Goal: Transaction & Acquisition: Purchase product/service

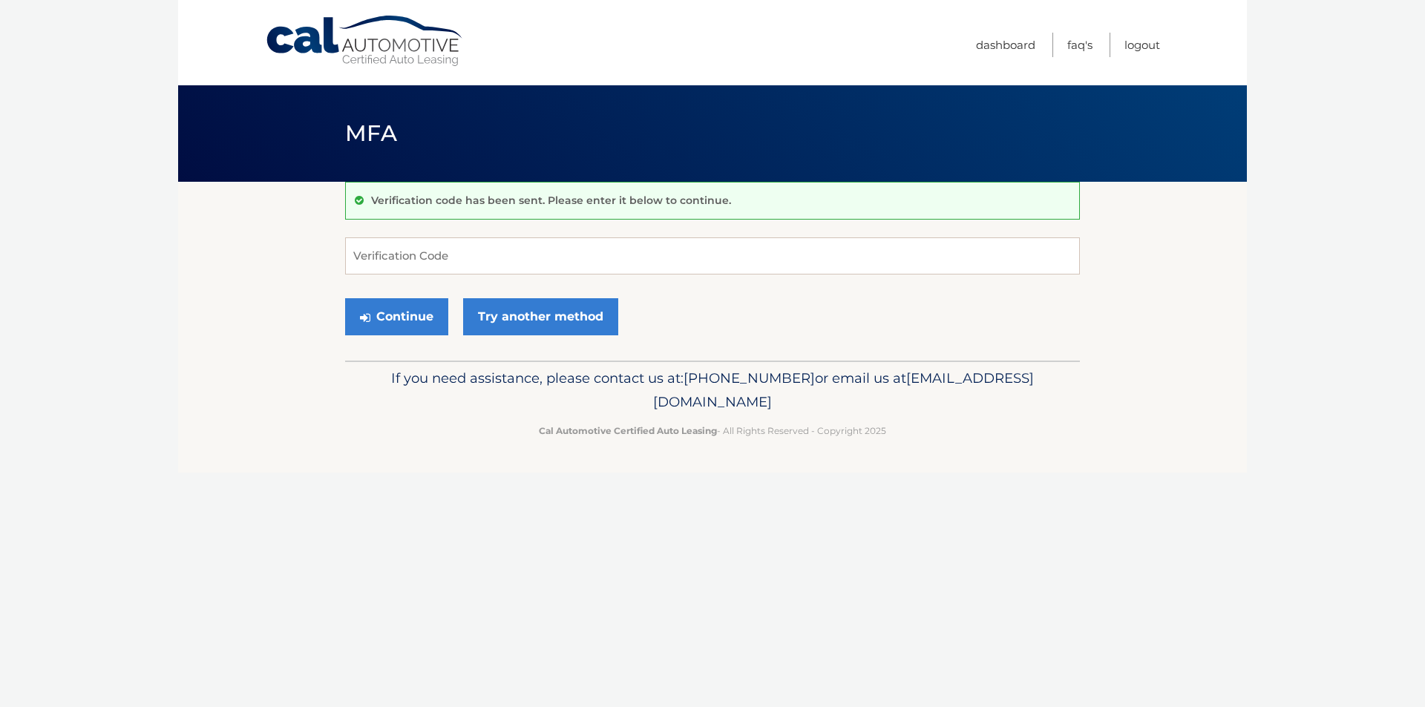
click at [543, 276] on form "Verification Code Continue Try another method" at bounding box center [712, 290] width 735 height 105
click at [542, 258] on input "Verification Code" at bounding box center [712, 256] width 735 height 37
type input "686785"
click at [409, 309] on button "Continue" at bounding box center [396, 316] width 103 height 37
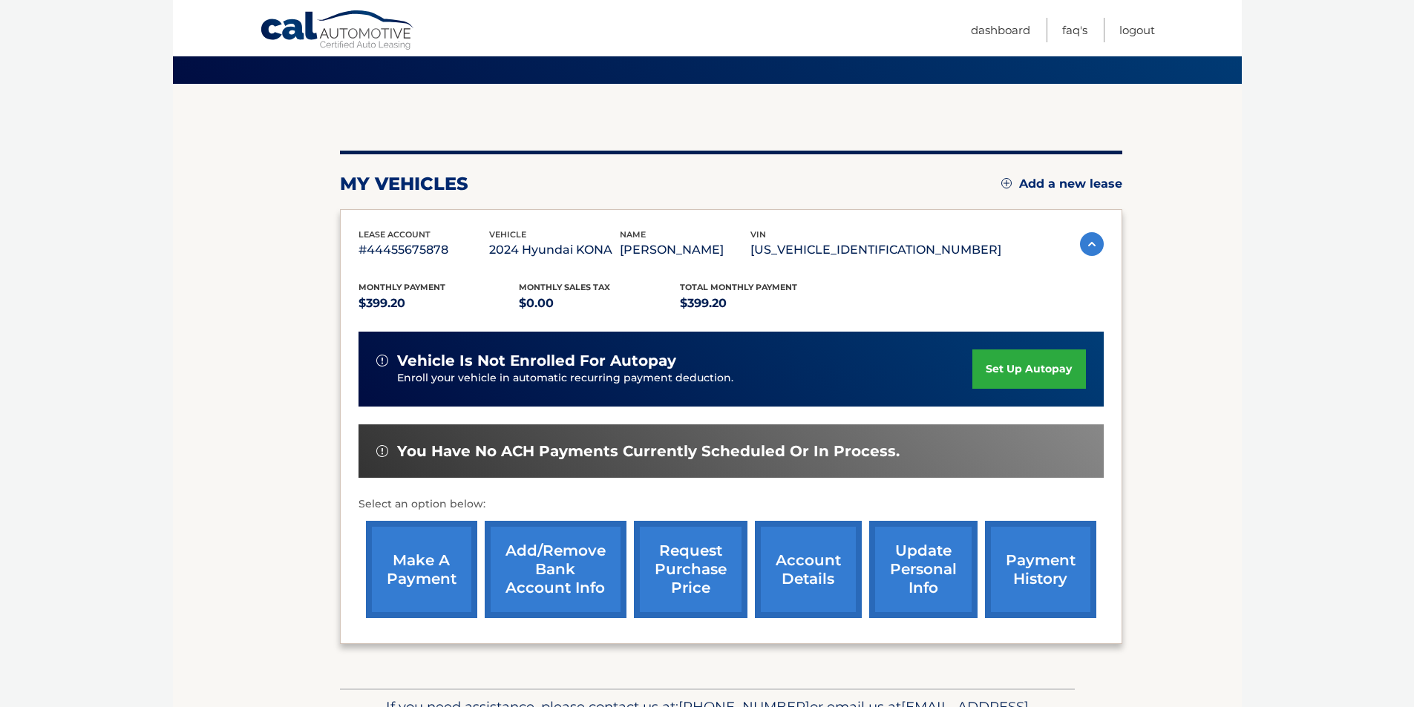
scroll to position [192, 0]
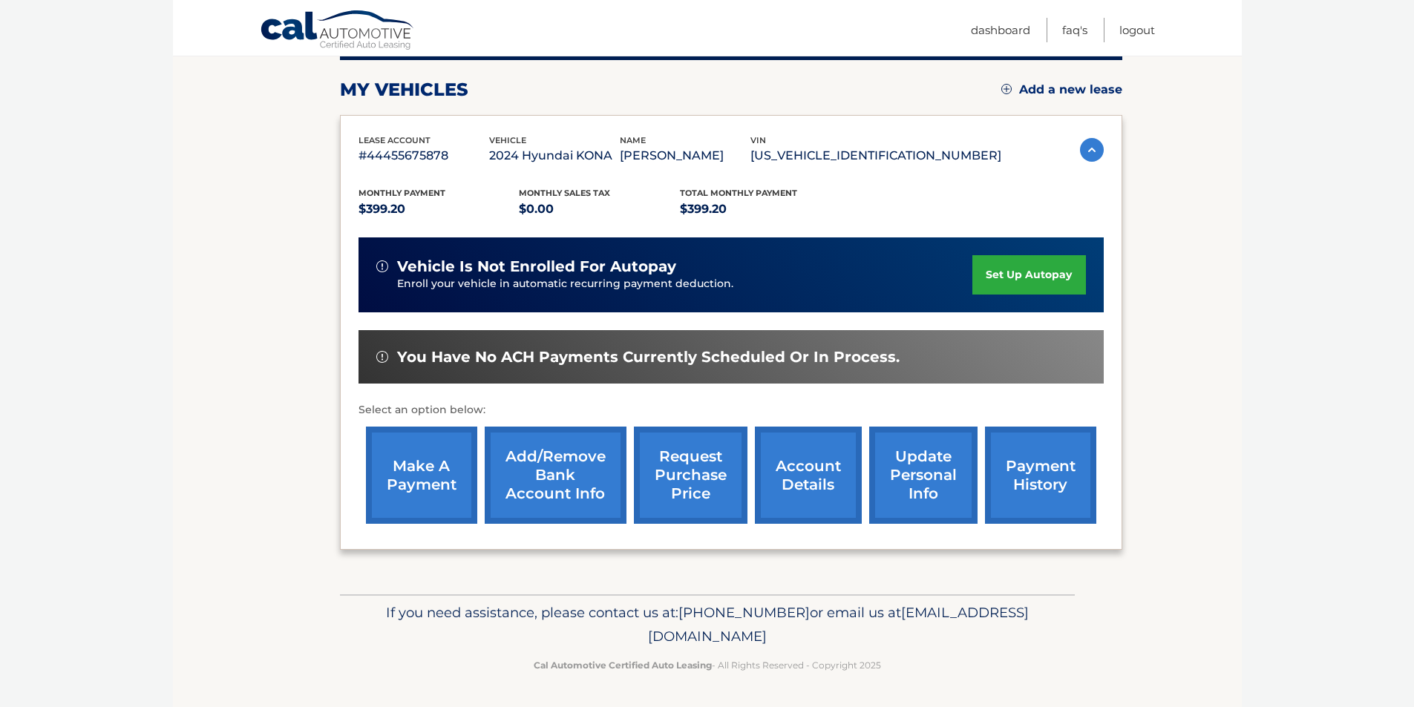
click at [413, 461] on link "make a payment" at bounding box center [421, 475] width 111 height 97
click at [434, 474] on link "make a payment" at bounding box center [421, 475] width 111 height 97
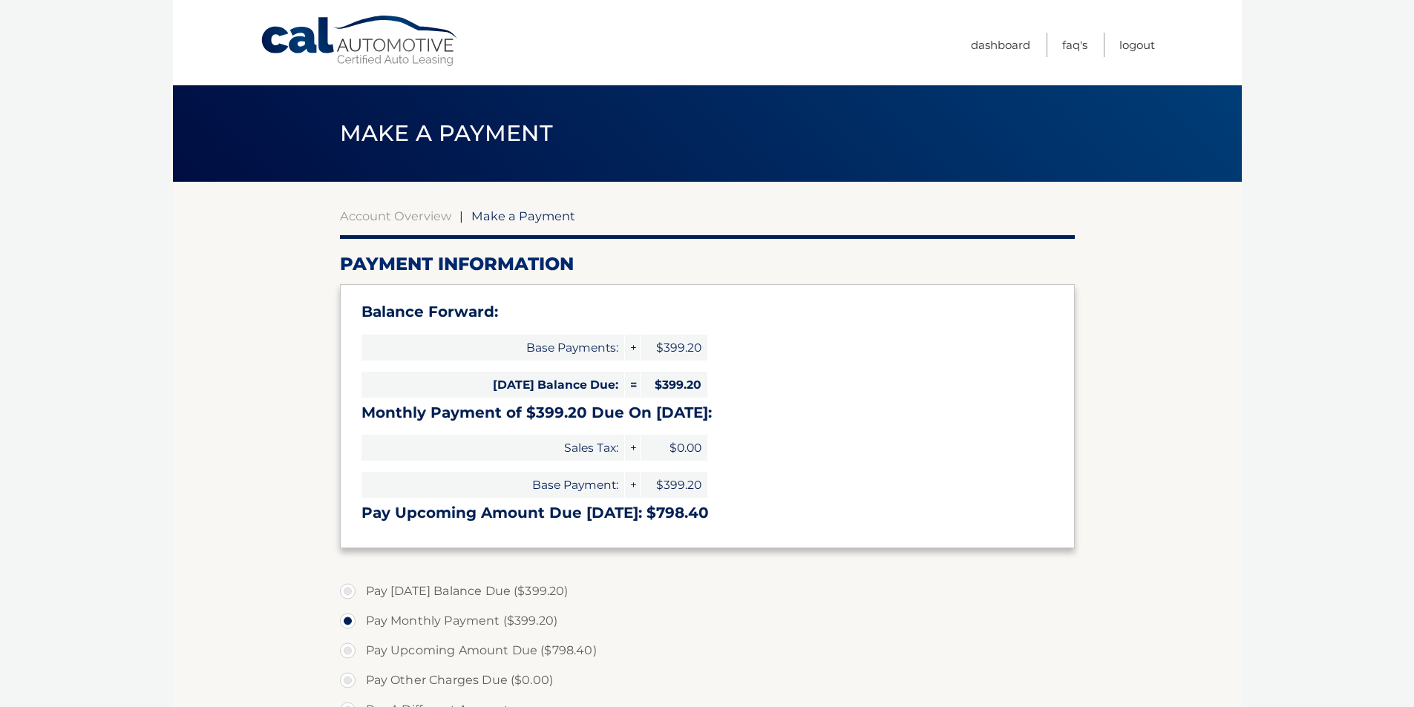
select select "OWVlOGZkNjAtMGI3NC00NjBlLThkYjAtNjE4NTU5MzJjZDE3"
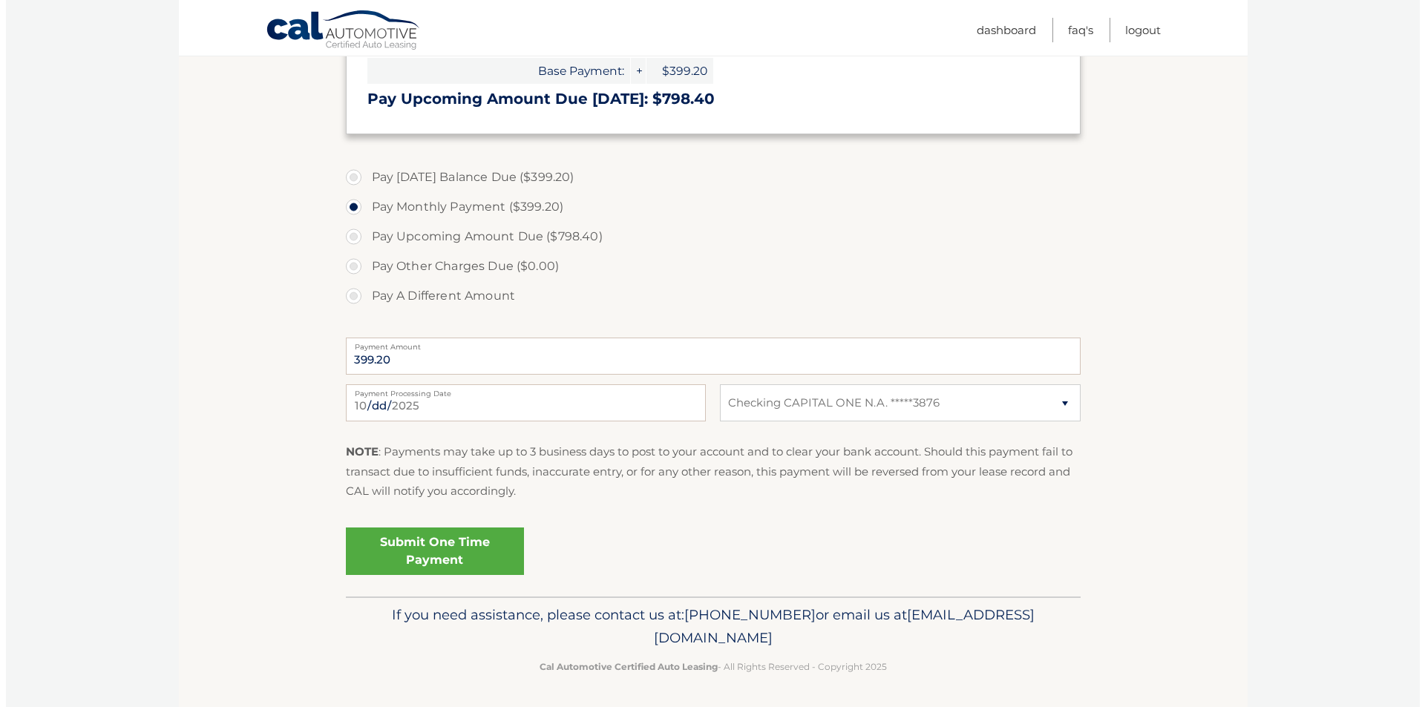
scroll to position [416, 0]
click at [439, 551] on link "Submit One Time Payment" at bounding box center [429, 550] width 178 height 48
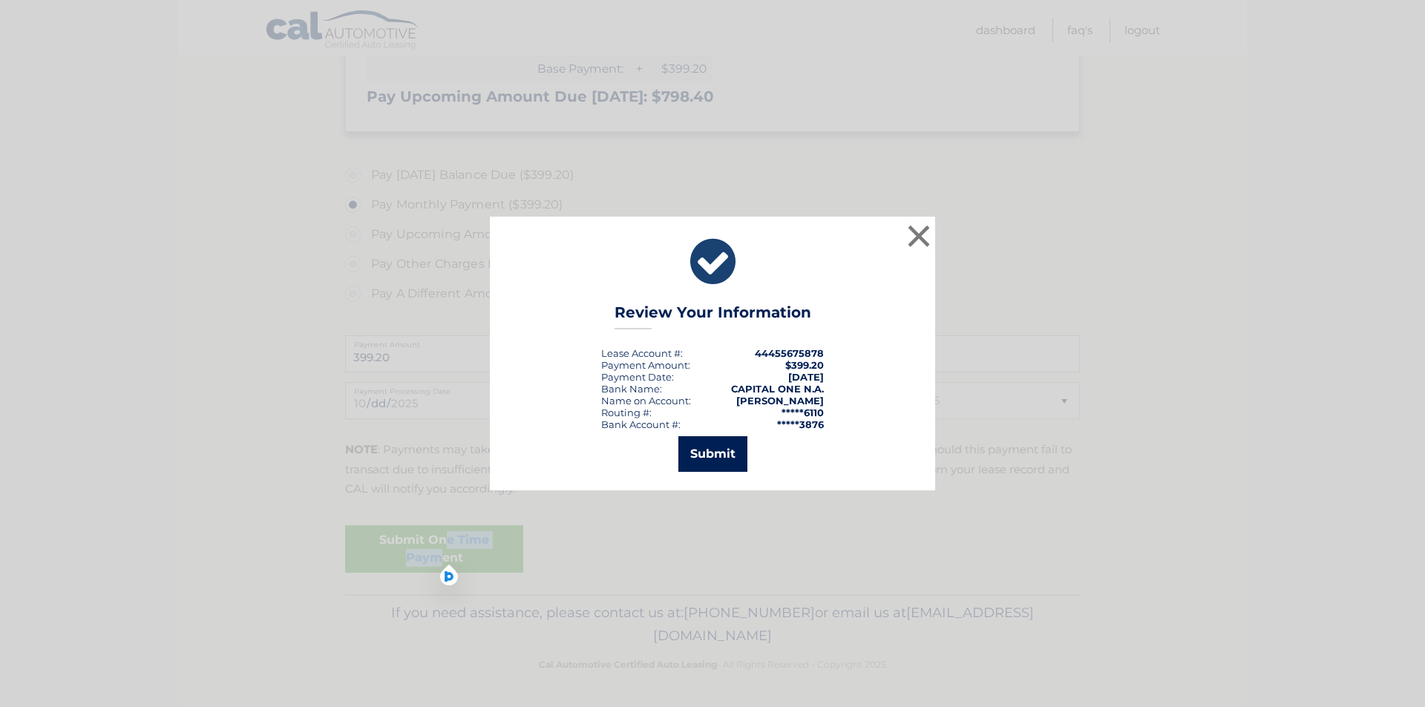
click at [718, 468] on button "Submit" at bounding box center [712, 454] width 69 height 36
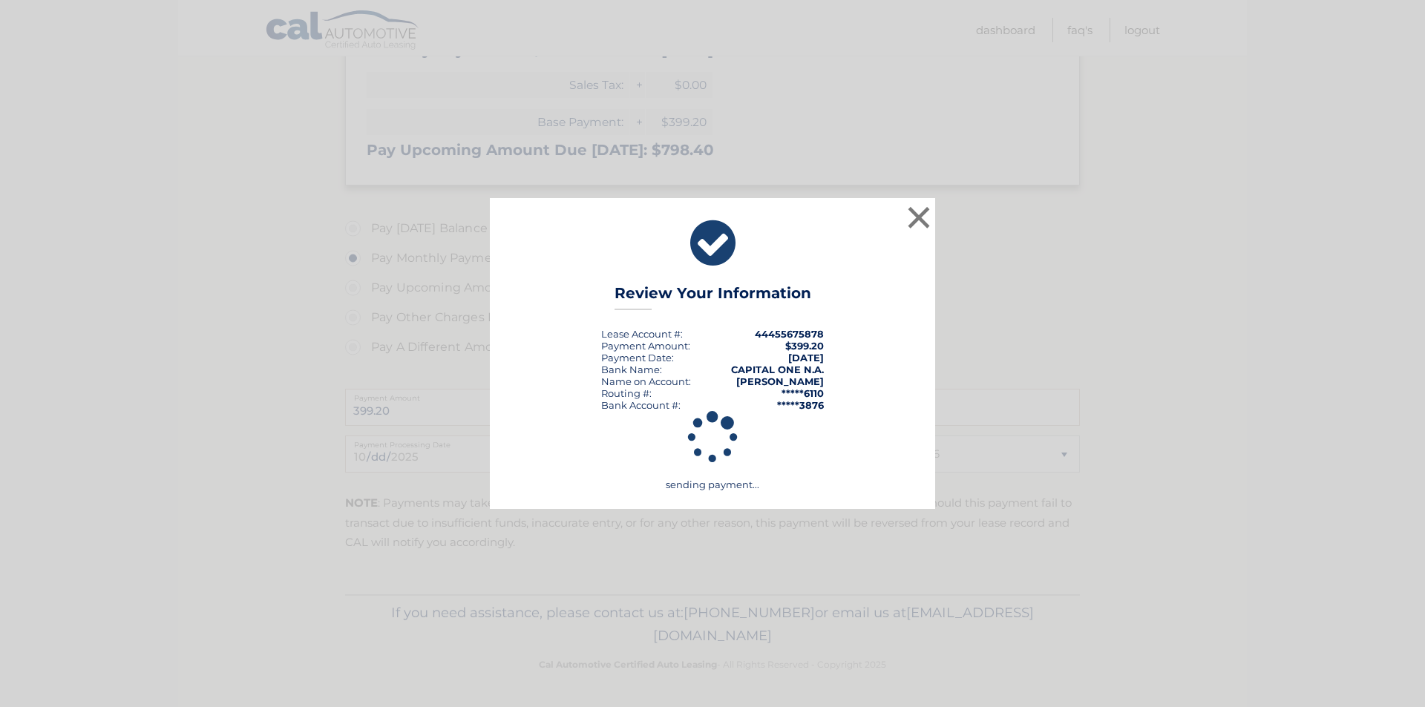
scroll to position [363, 0]
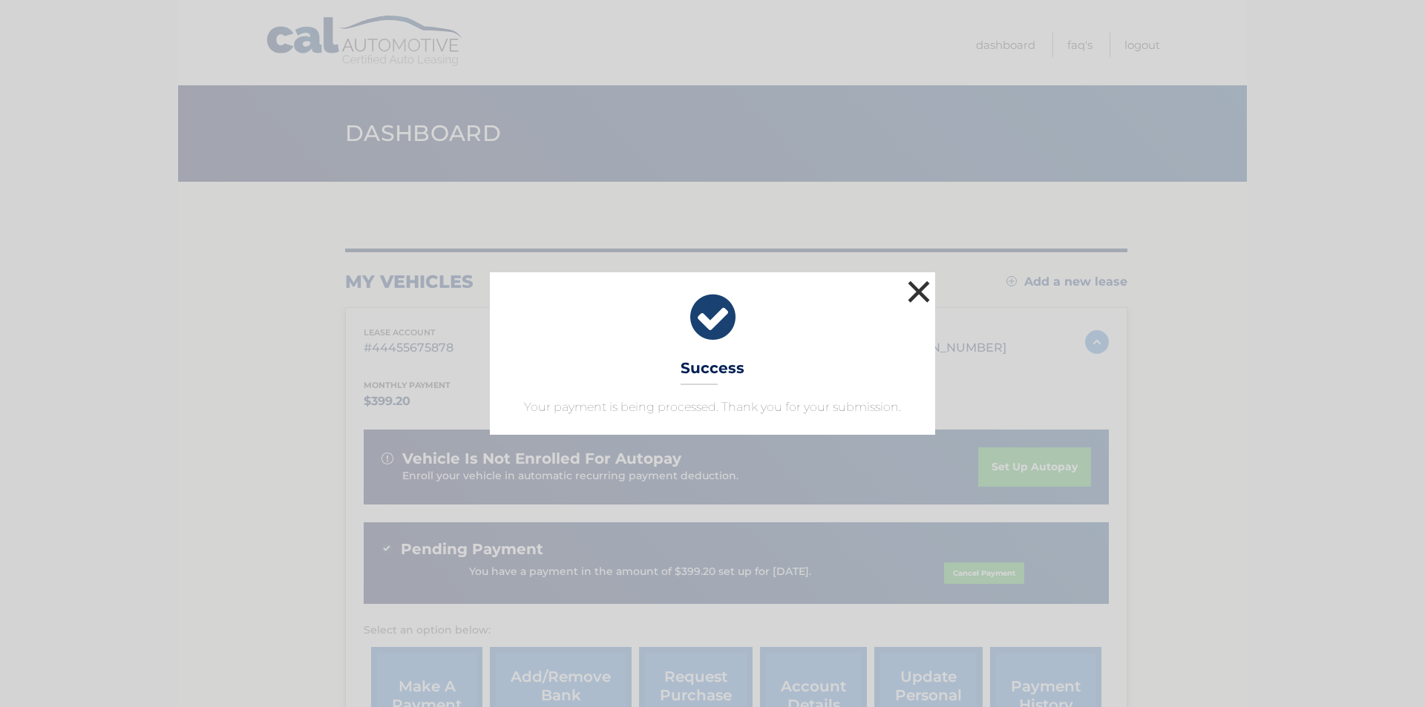
drag, startPoint x: 917, startPoint y: 283, endPoint x: 1130, endPoint y: 104, distance: 278.2
click at [923, 278] on button "×" at bounding box center [919, 292] width 30 height 30
